Goal: Information Seeking & Learning: Understand process/instructions

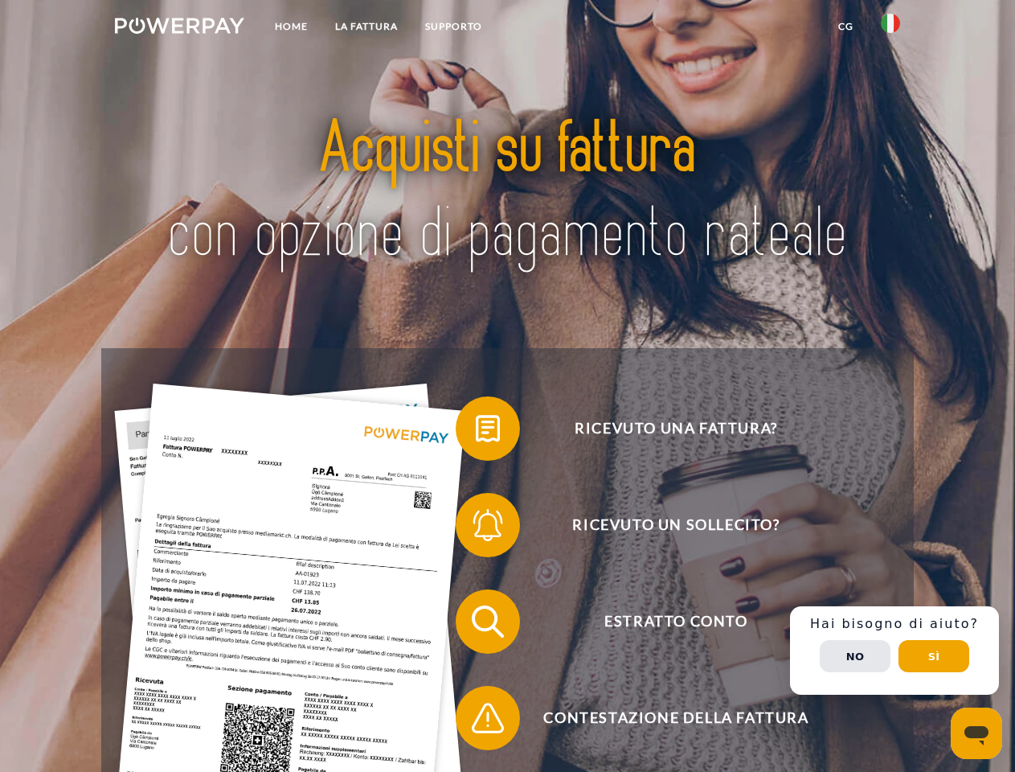
click at [179, 28] on img at bounding box center [179, 26] width 129 height 16
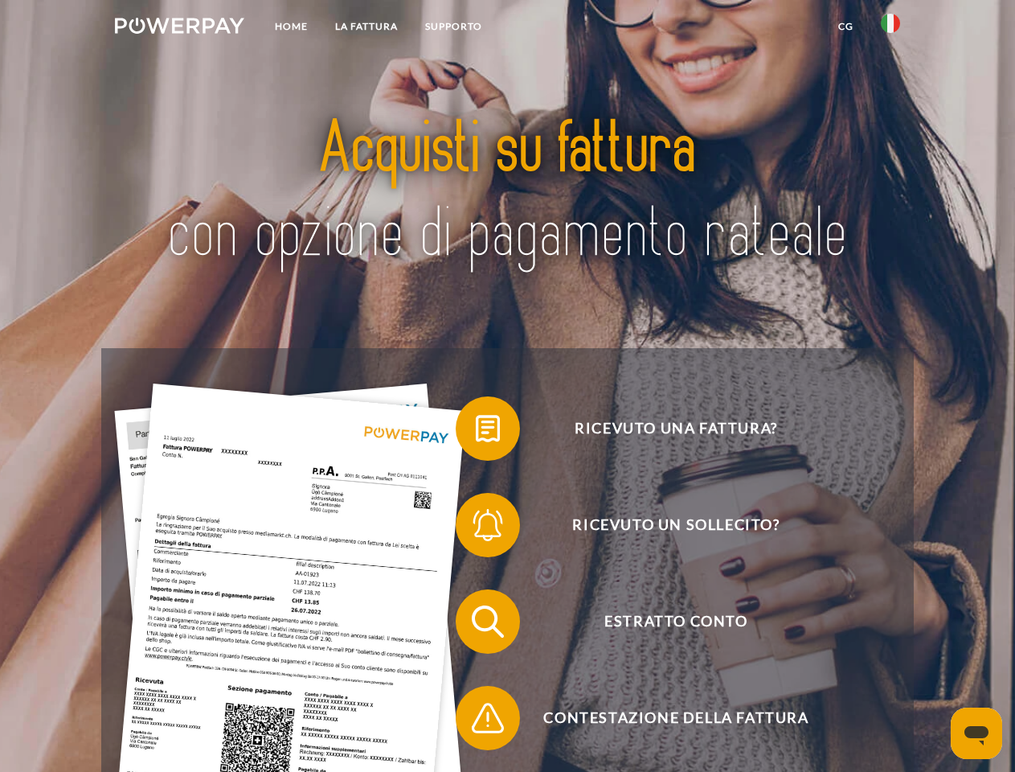
click at [891, 28] on img at bounding box center [890, 23] width 19 height 19
click at [846, 27] on link "CG" at bounding box center [846, 26] width 43 height 29
click at [476, 432] on span at bounding box center [464, 428] width 80 height 80
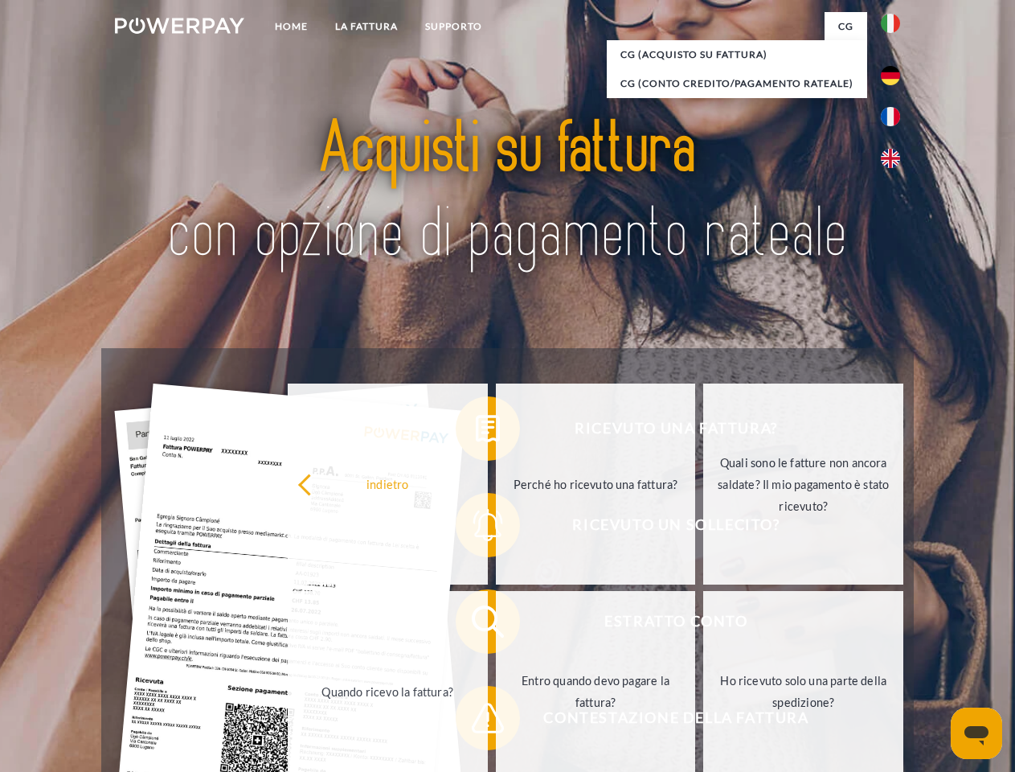
click at [476, 528] on div "Ricevuto una fattura? Ricevuto un sollecito? Estratto conto indietro" at bounding box center [507, 669] width 812 height 643
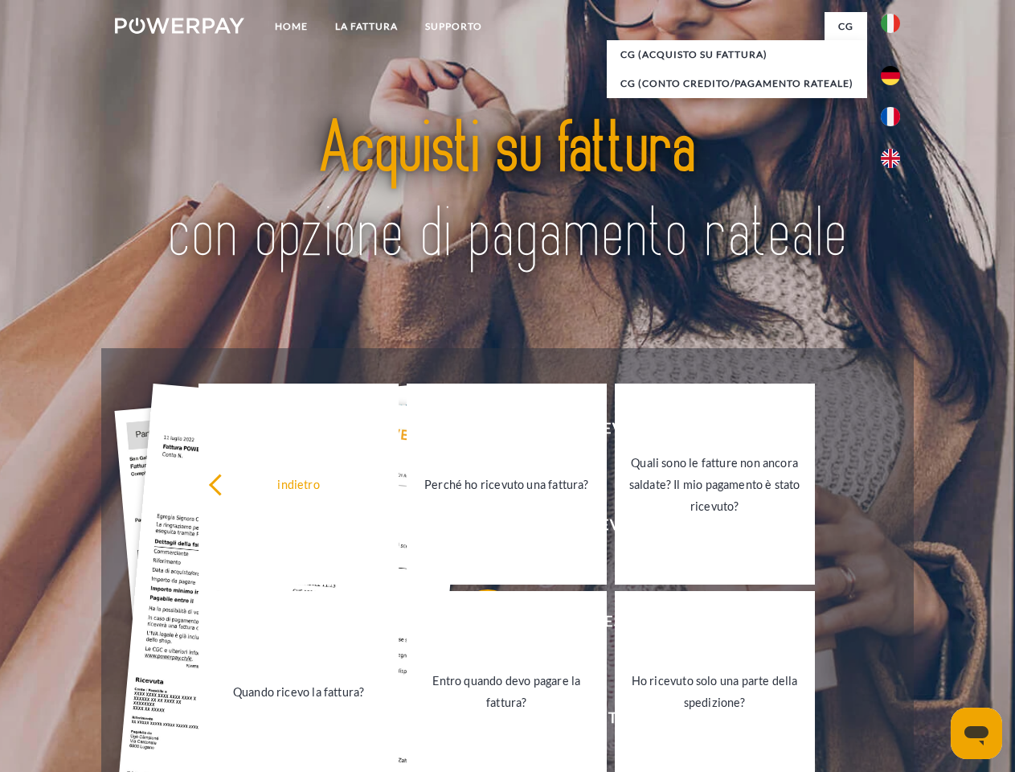
click at [476, 625] on link "Entro quando devo pagare la fattura?" at bounding box center [507, 691] width 200 height 201
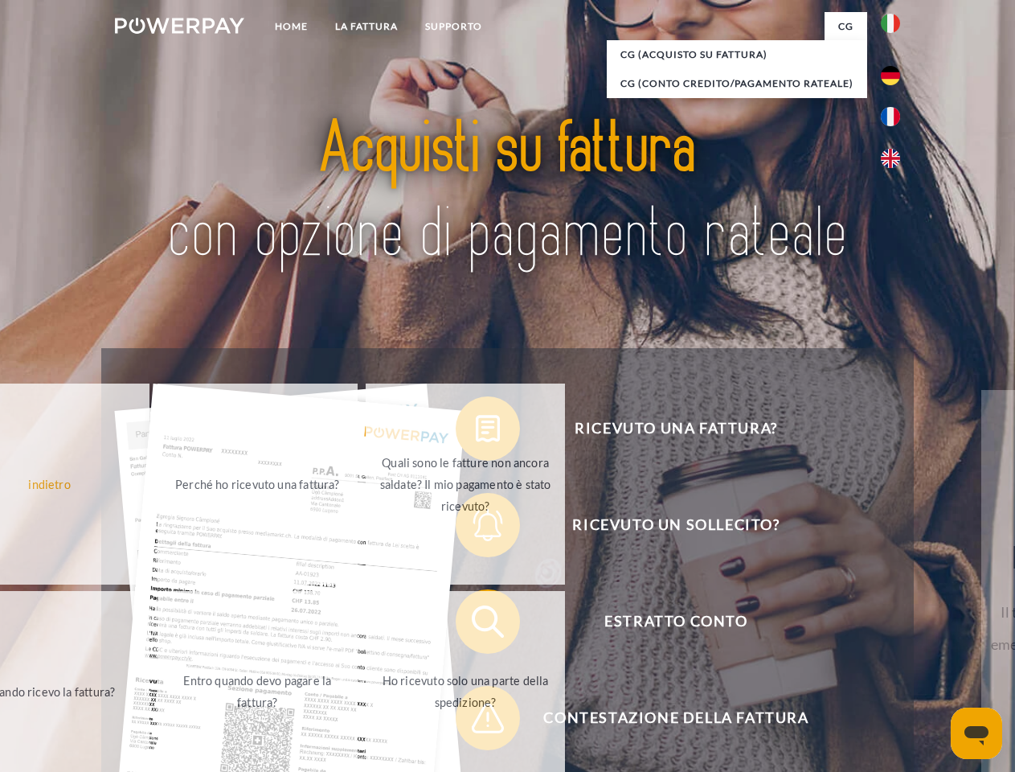
click at [476, 721] on span at bounding box center [464, 718] width 80 height 80
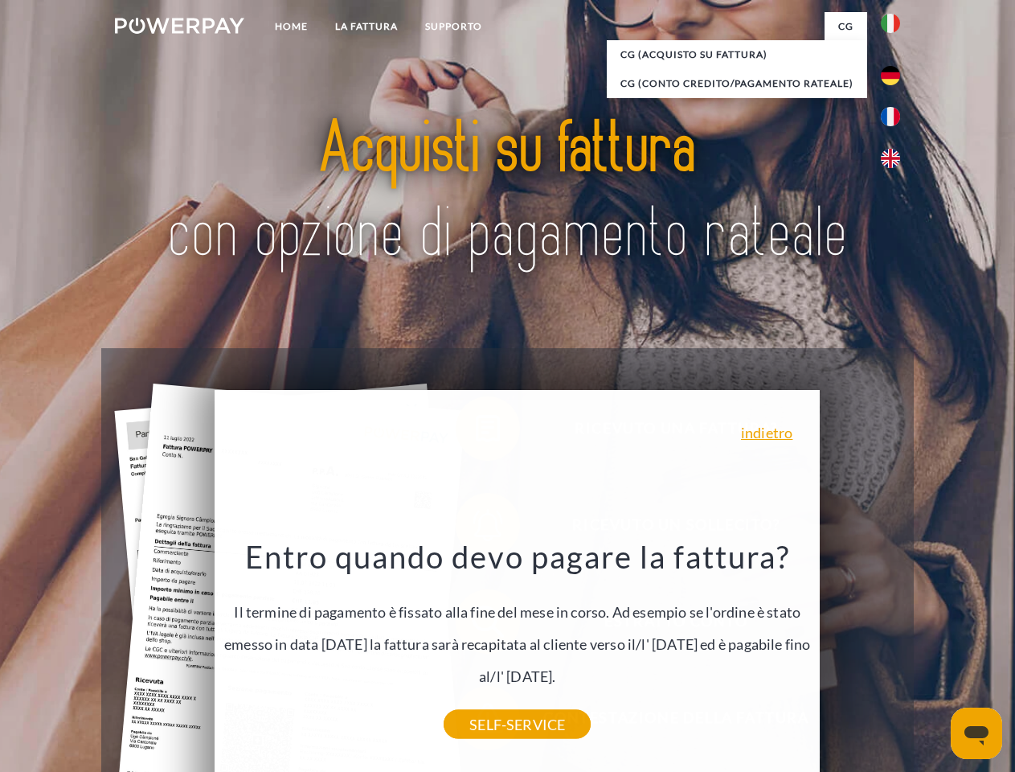
click at [895, 650] on div "Ricevuto una fattura? Ricevuto un sollecito? Estratto conto indietro" at bounding box center [507, 669] width 812 height 643
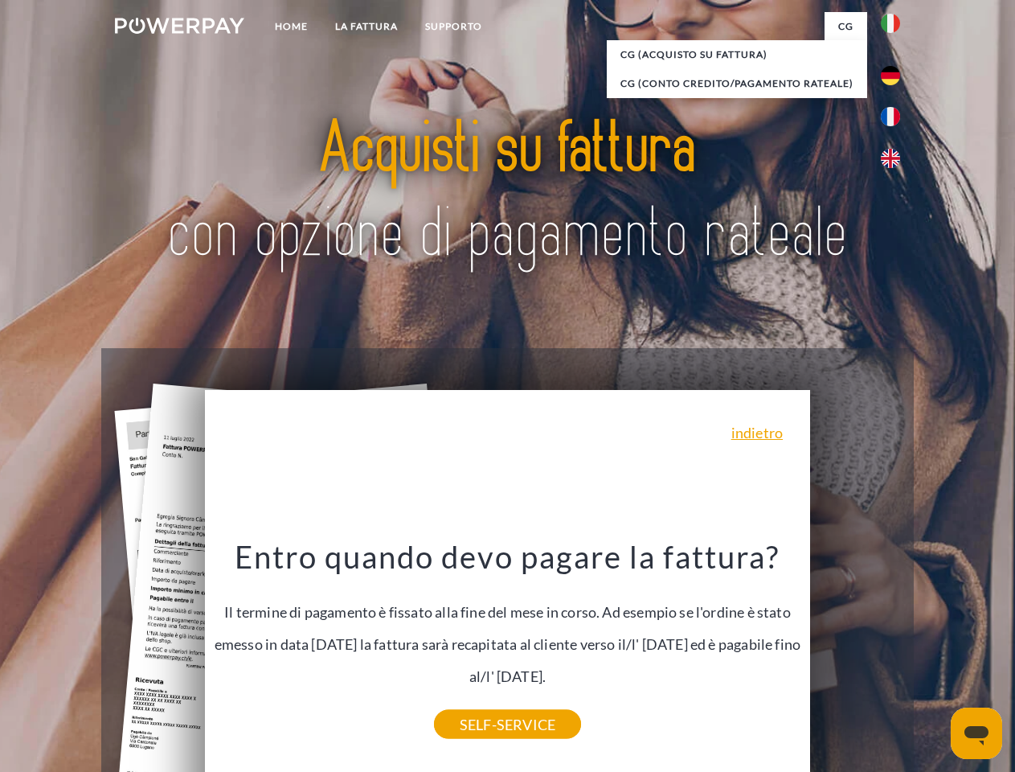
click at [855, 653] on span "Estratto conto" at bounding box center [676, 621] width 394 height 64
click at [934, 656] on header "Home LA FATTURA [GEOGRAPHIC_DATA]" at bounding box center [507, 555] width 1015 height 1110
